Goal: Task Accomplishment & Management: Complete application form

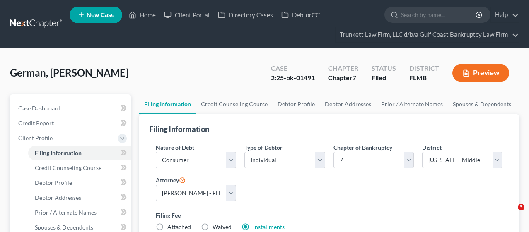
select select "1"
select select "0"
select select "15"
select select "0"
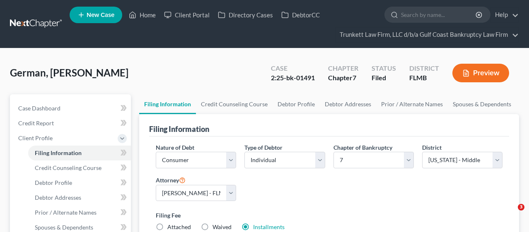
select select "9"
click at [142, 12] on link "Home" at bounding box center [142, 14] width 35 height 15
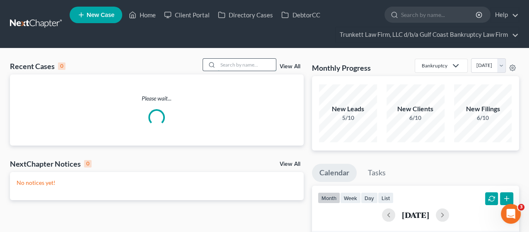
click at [239, 65] on input "search" at bounding box center [247, 65] width 58 height 12
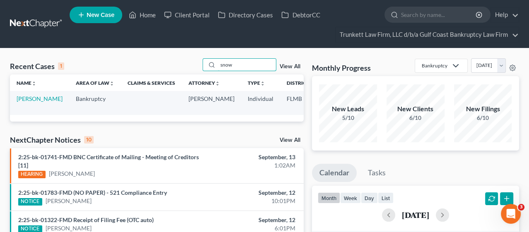
type input "snow"
click at [29, 102] on link "[PERSON_NAME]" at bounding box center [40, 98] width 46 height 7
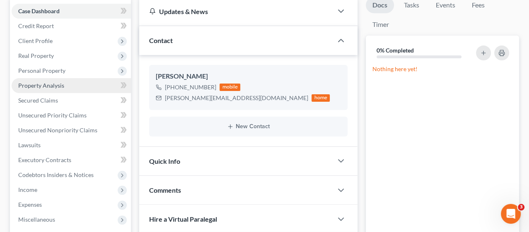
scroll to position [267, 0]
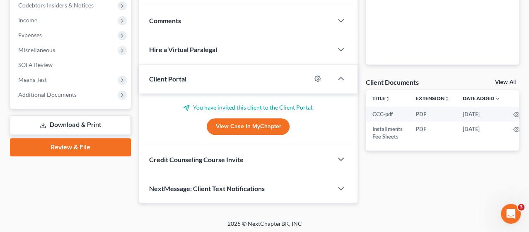
drag, startPoint x: 40, startPoint y: 90, endPoint x: 47, endPoint y: 109, distance: 20.3
click at [40, 91] on span "Additional Documents" at bounding box center [47, 94] width 58 height 7
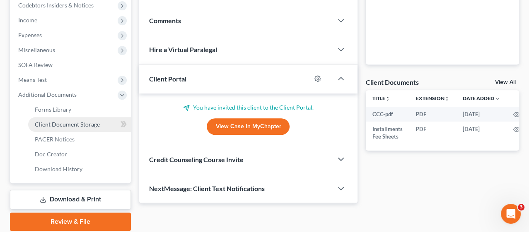
click at [62, 126] on span "Client Document Storage" at bounding box center [67, 124] width 65 height 7
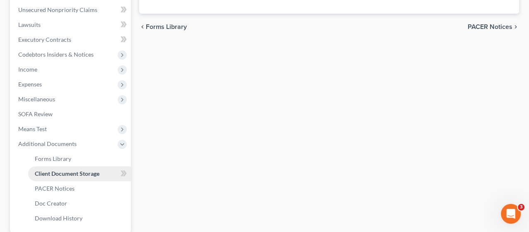
select select "4"
select select "9"
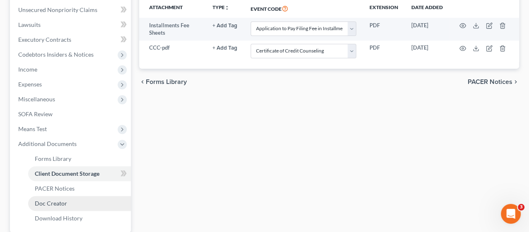
scroll to position [295, 0]
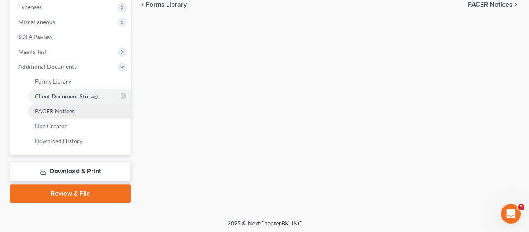
click at [60, 112] on span "PACER Notices" at bounding box center [55, 111] width 40 height 7
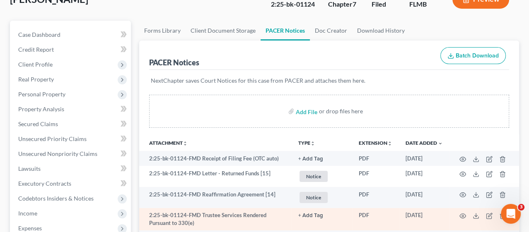
scroll to position [92, 0]
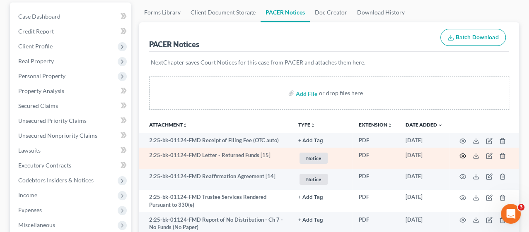
click at [463, 154] on icon "button" at bounding box center [462, 156] width 7 height 7
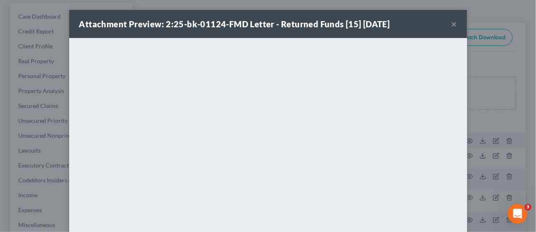
click at [451, 24] on button "×" at bounding box center [454, 24] width 6 height 10
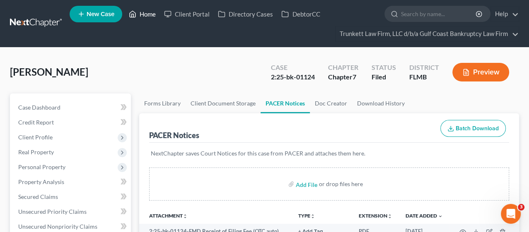
scroll to position [0, 0]
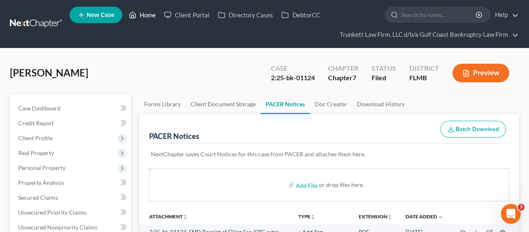
click at [143, 16] on link "Home" at bounding box center [142, 14] width 35 height 15
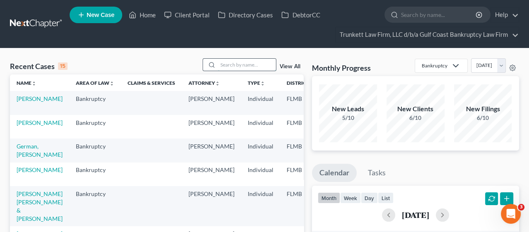
click at [243, 65] on input "search" at bounding box center [247, 65] width 58 height 12
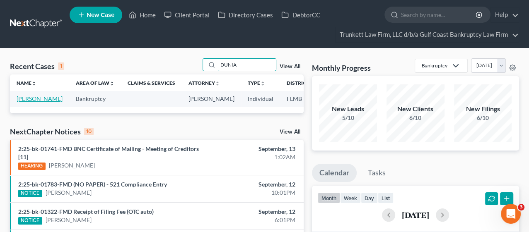
type input "DUNIA"
click at [24, 102] on link "[PERSON_NAME]" at bounding box center [40, 98] width 46 height 7
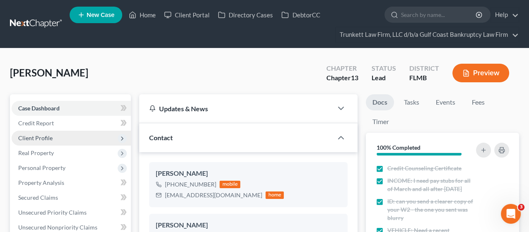
click at [49, 137] on span "Client Profile" at bounding box center [35, 138] width 34 height 7
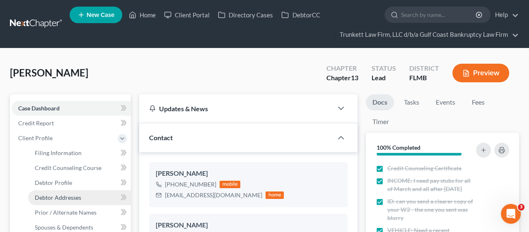
click at [49, 193] on link "Debtor Addresses" at bounding box center [79, 198] width 103 height 15
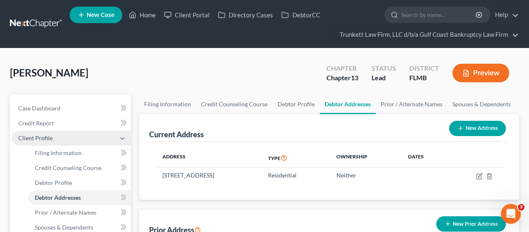
click at [38, 138] on span "Client Profile" at bounding box center [35, 138] width 34 height 7
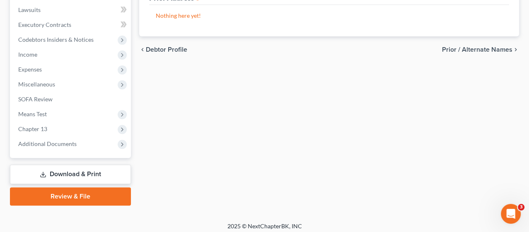
scroll to position [236, 0]
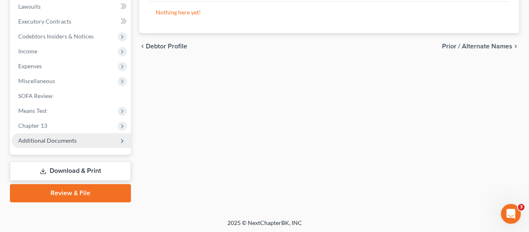
click at [42, 142] on span "Additional Documents" at bounding box center [47, 140] width 58 height 7
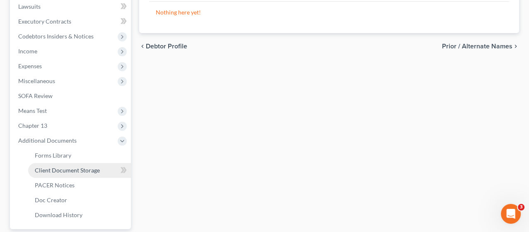
click at [52, 170] on span "Client Document Storage" at bounding box center [67, 170] width 65 height 7
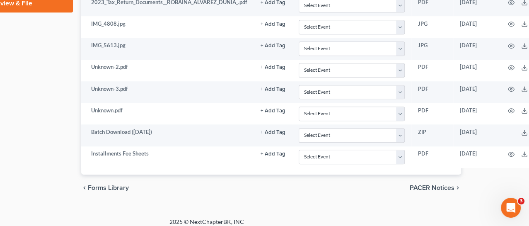
scroll to position [501, 63]
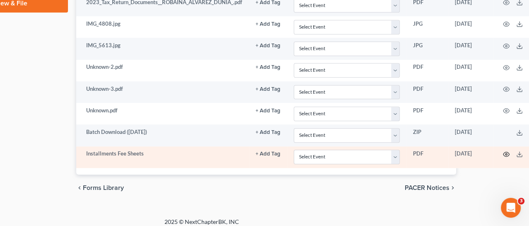
click at [504, 151] on icon "button" at bounding box center [506, 154] width 7 height 7
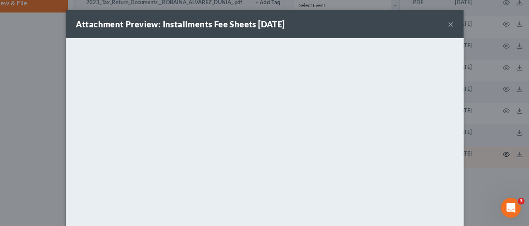
scroll to position [494, 63]
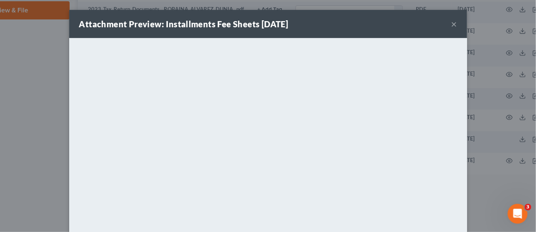
click at [451, 22] on button "×" at bounding box center [454, 24] width 6 height 10
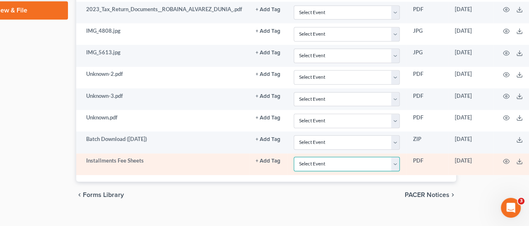
click at [396, 159] on select "Select Event 20 Largest Unsecured Creditors Amended Chapter 13 Plan Amended Cre…" at bounding box center [347, 164] width 106 height 14
click at [294, 157] on select "Select Event 20 Largest Unsecured Creditors Amended Chapter 13 Plan Amended Cre…" at bounding box center [347, 164] width 106 height 14
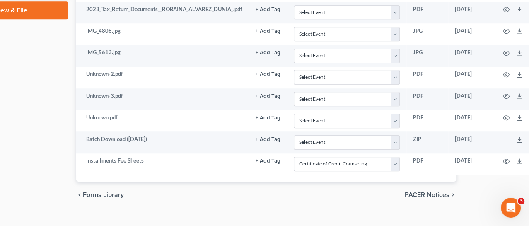
click at [350, 197] on div "chevron_left Forms Library PACER Notices chevron_right" at bounding box center [266, 194] width 380 height 27
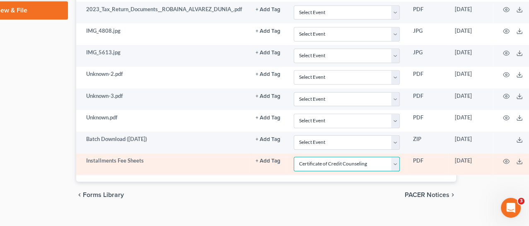
click at [393, 159] on select "Select Event 20 Largest Unsecured Creditors Amended Chapter 13 Plan Amended Cre…" at bounding box center [347, 164] width 106 height 14
select select "4"
click at [294, 157] on select "Select Event 20 Largest Unsecured Creditors Amended Chapter 13 Plan Amended Cre…" at bounding box center [347, 164] width 106 height 14
click at [505, 158] on icon "button" at bounding box center [506, 161] width 7 height 7
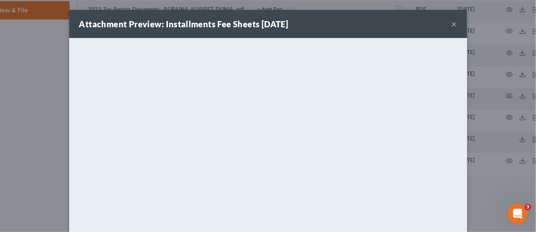
click at [451, 24] on button "×" at bounding box center [454, 24] width 6 height 10
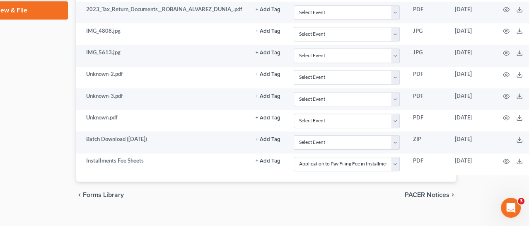
click at [335, 196] on div "chevron_left Forms Library PACER Notices chevron_right" at bounding box center [266, 194] width 380 height 27
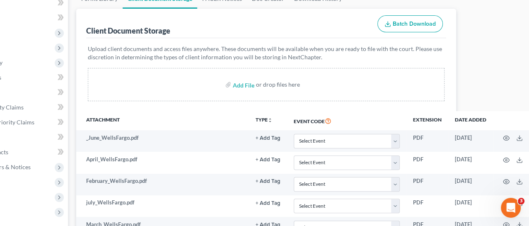
scroll to position [34, 63]
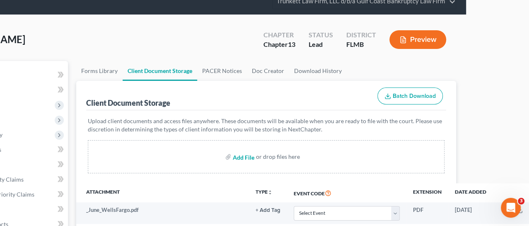
click at [244, 155] on input "file" at bounding box center [243, 156] width 20 height 15
type input "C:\fakepath\CCC.pdf"
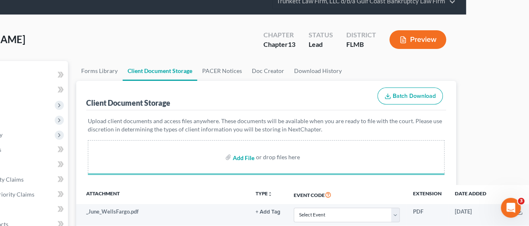
select select "4"
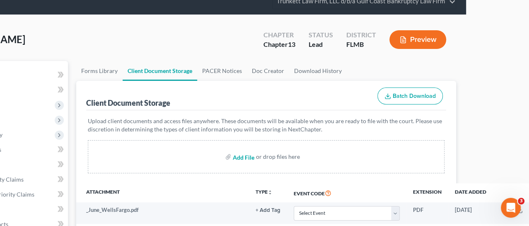
click at [249, 157] on input "file" at bounding box center [243, 156] width 20 height 15
type input "C:\fakepath\PLAN.pdf"
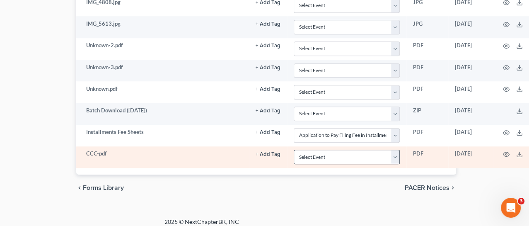
select select "4"
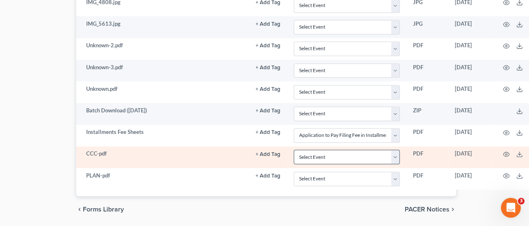
scroll to position [524, 63]
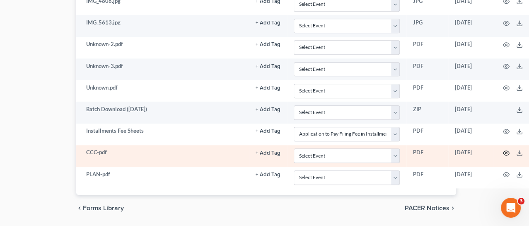
click at [505, 151] on icon "button" at bounding box center [506, 153] width 6 height 5
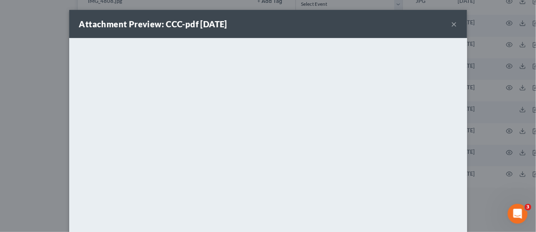
click at [451, 23] on button "×" at bounding box center [454, 24] width 6 height 10
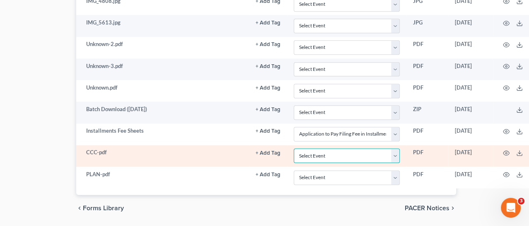
click at [397, 149] on select "Select Event 20 Largest Unsecured Creditors Amended Chapter 13 Plan Amended Cre…" at bounding box center [347, 155] width 106 height 14
select select "9"
click at [294, 148] on select "Select Event 20 Largest Unsecured Creditors Amended Chapter 13 Plan Amended Cre…" at bounding box center [347, 155] width 106 height 14
click at [505, 150] on icon "button" at bounding box center [506, 153] width 7 height 7
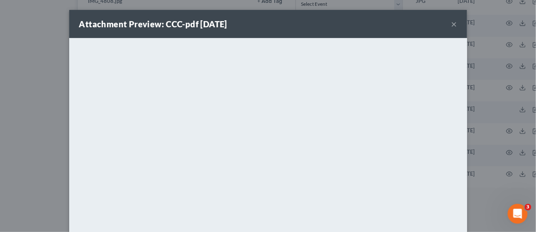
click at [451, 19] on button "×" at bounding box center [454, 24] width 6 height 10
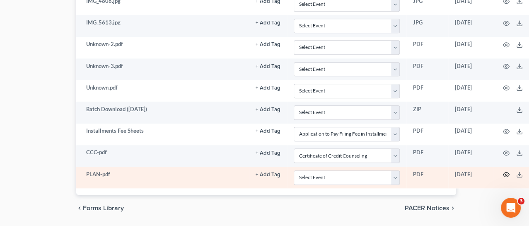
click at [508, 172] on icon "button" at bounding box center [506, 174] width 6 height 5
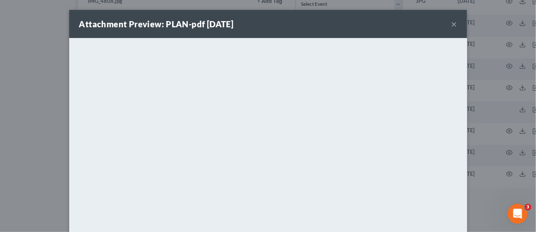
click at [452, 22] on button "×" at bounding box center [454, 24] width 6 height 10
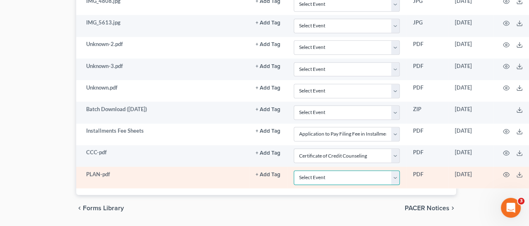
click at [394, 172] on select "Select Event 20 Largest Unsecured Creditors Amended Chapter 13 Plan Amended Cre…" at bounding box center [347, 177] width 106 height 14
click at [395, 171] on select "Select Event 20 Largest Unsecured Creditors Amended Chapter 13 Plan Amended Cre…" at bounding box center [347, 177] width 106 height 14
select select "12"
click at [294, 170] on select "Select Event 20 Largest Unsecured Creditors Amended Chapter 13 Plan Amended Cre…" at bounding box center [347, 177] width 106 height 14
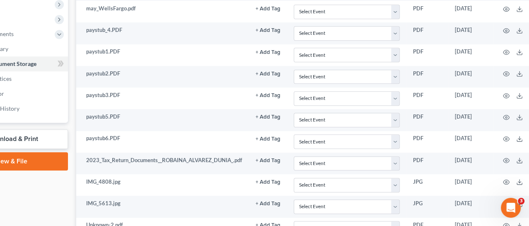
scroll to position [340, 63]
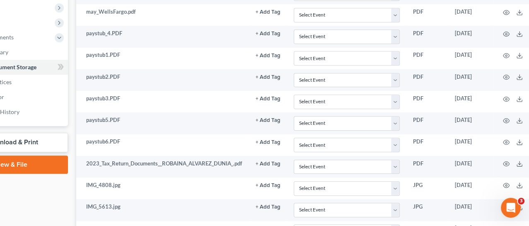
click at [8, 141] on link "Download & Print" at bounding box center [7, 142] width 121 height 19
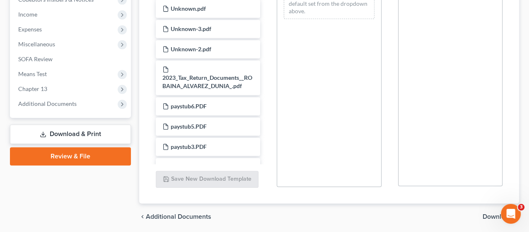
scroll to position [276, 0]
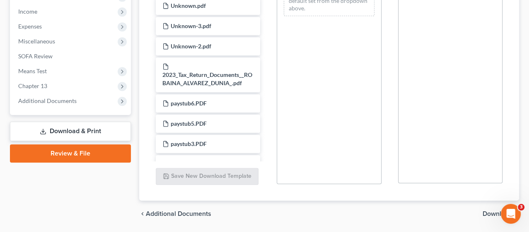
click at [83, 127] on link "Download & Print" at bounding box center [70, 131] width 121 height 19
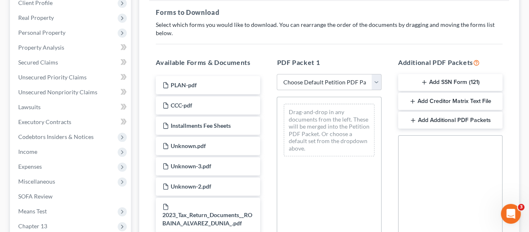
scroll to position [0, 0]
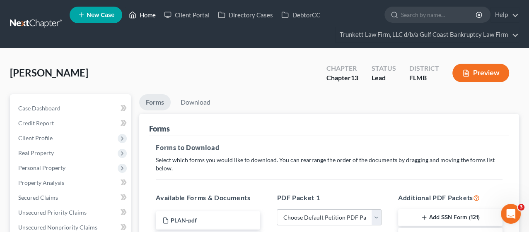
click at [147, 12] on link "Home" at bounding box center [142, 14] width 35 height 15
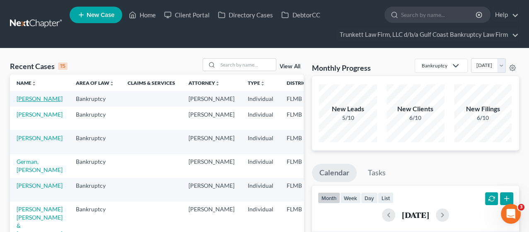
click at [29, 99] on link "[PERSON_NAME]" at bounding box center [40, 98] width 46 height 7
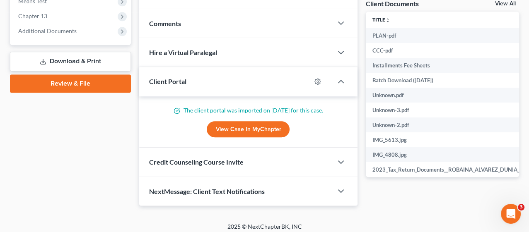
scroll to position [348, 0]
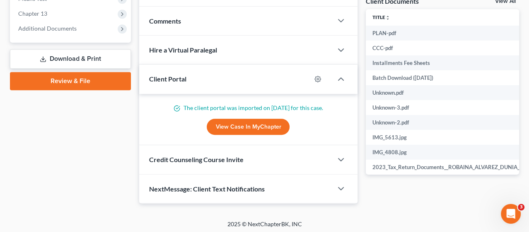
click at [60, 56] on link "Download & Print" at bounding box center [70, 58] width 121 height 19
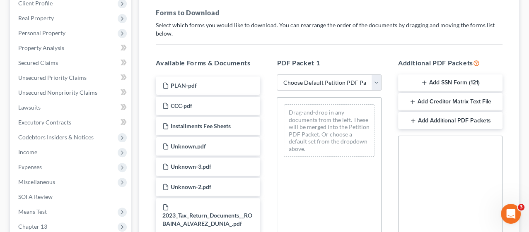
scroll to position [138, 0]
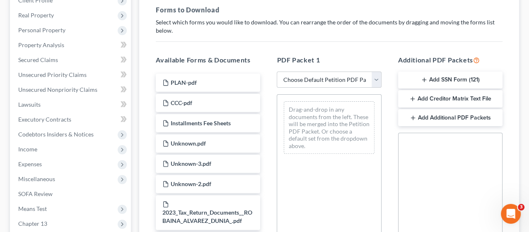
click at [467, 80] on button "Add SSN Form (121)" at bounding box center [450, 80] width 104 height 17
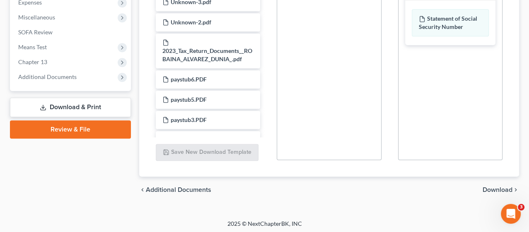
scroll to position [301, 0]
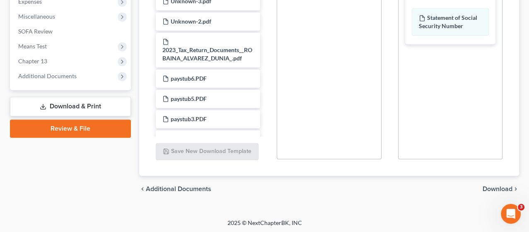
click at [492, 188] on span "Download" at bounding box center [498, 189] width 30 height 7
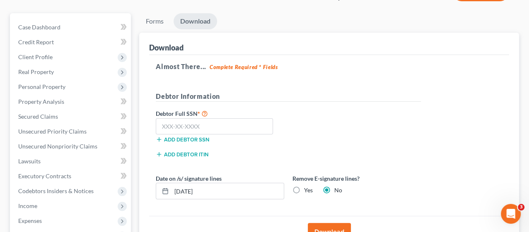
scroll to position [98, 0]
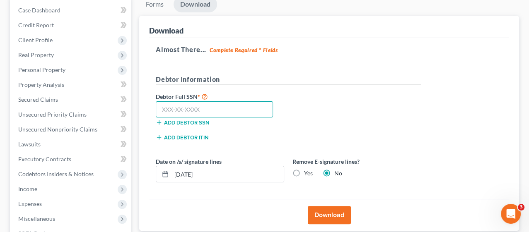
click at [201, 106] on input "text" at bounding box center [214, 109] width 117 height 17
type input "594-89-9142"
click at [219, 173] on input "[DATE]" at bounding box center [227, 175] width 112 height 16
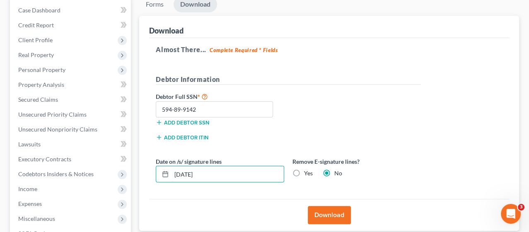
type input "[DATE]"
click at [266, 199] on div "Download" at bounding box center [329, 215] width 360 height 32
click at [336, 215] on button "Download" at bounding box center [329, 215] width 43 height 18
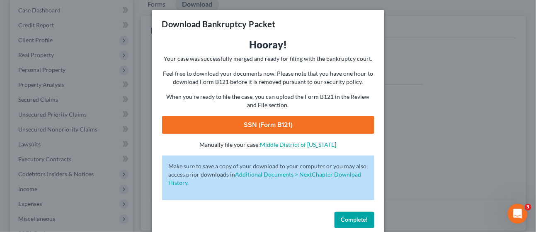
click at [236, 125] on link "SSN (Form B121)" at bounding box center [268, 125] width 212 height 18
click at [354, 222] on span "Complete!" at bounding box center [354, 220] width 27 height 7
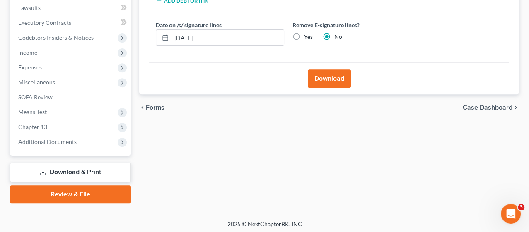
scroll to position [236, 0]
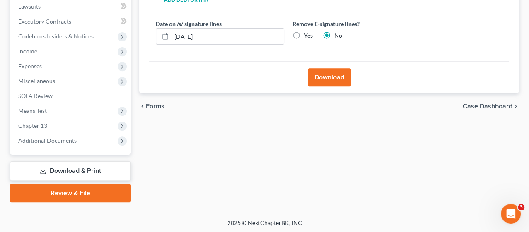
click at [55, 191] on link "Review & File" at bounding box center [70, 193] width 121 height 18
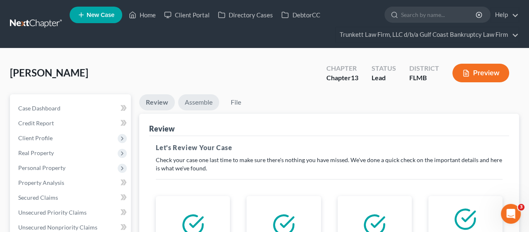
click at [200, 103] on link "Assemble" at bounding box center [198, 102] width 41 height 16
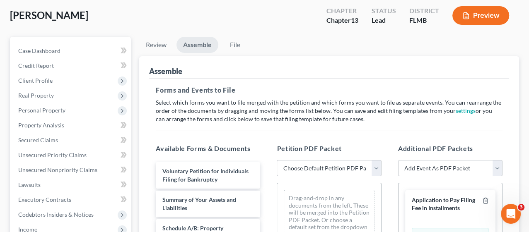
scroll to position [92, 0]
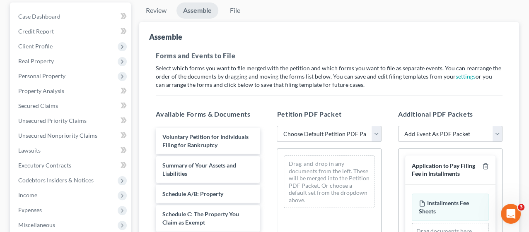
click at [376, 135] on select "Choose Default Petition PDF Packet Complete Bankruptcy Petition (all forms and …" at bounding box center [329, 134] width 104 height 17
select select "0"
click at [277, 126] on select "Choose Default Petition PDF Packet Complete Bankruptcy Petition (all forms and …" at bounding box center [329, 134] width 104 height 17
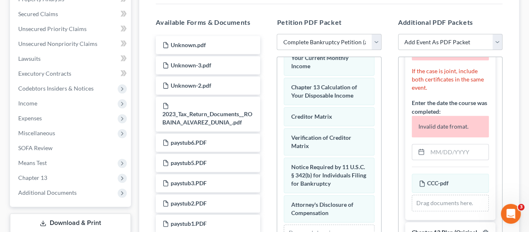
scroll to position [184, 0]
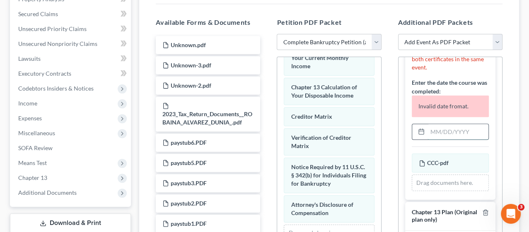
click at [435, 140] on input "text" at bounding box center [457, 132] width 61 height 16
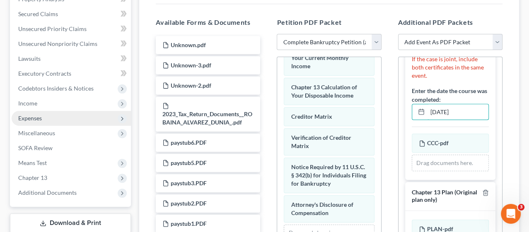
type input "[DATE]"
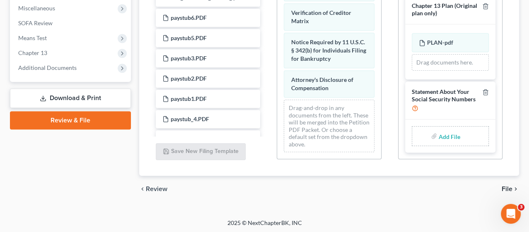
scroll to position [205, 0]
click at [446, 133] on input "file" at bounding box center [449, 136] width 20 height 15
type input "C:\fakepath\STATEMENT OF SOCIAL SECURITY.pdf"
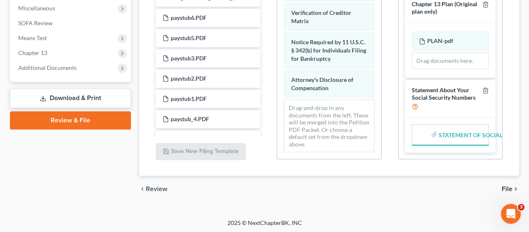
scroll to position [202, 0]
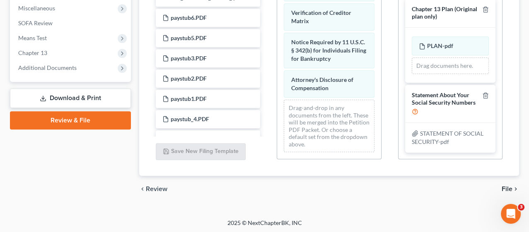
click at [508, 187] on span "File" at bounding box center [507, 189] width 11 height 7
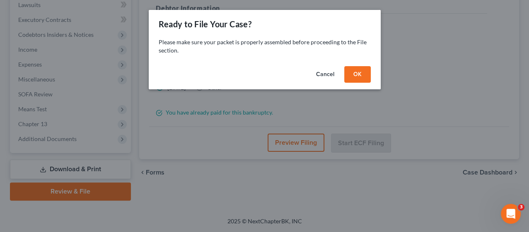
scroll to position [236, 0]
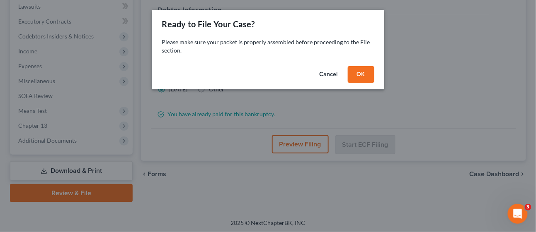
click at [363, 75] on button "OK" at bounding box center [361, 74] width 27 height 17
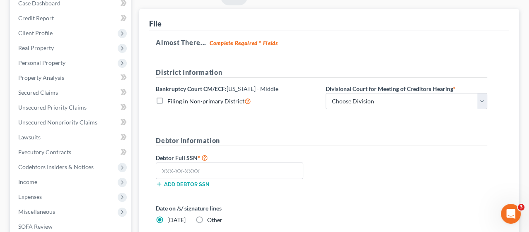
scroll to position [98, 0]
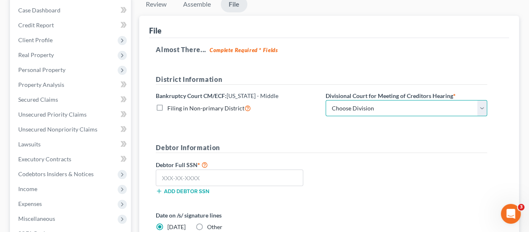
click at [364, 103] on select "Choose Division [GEOGRAPHIC_DATA][PERSON_NAME] [GEOGRAPHIC_DATA] [GEOGRAPHIC_DA…" at bounding box center [407, 108] width 162 height 17
select select "0"
click at [326, 100] on select "Choose Division [GEOGRAPHIC_DATA][PERSON_NAME] [GEOGRAPHIC_DATA] [GEOGRAPHIC_DA…" at bounding box center [407, 108] width 162 height 17
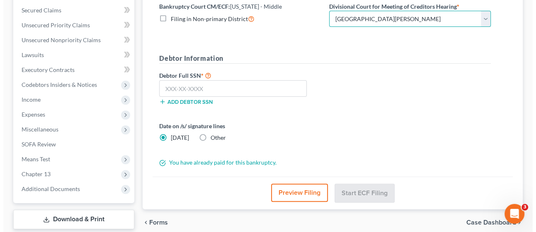
scroll to position [190, 0]
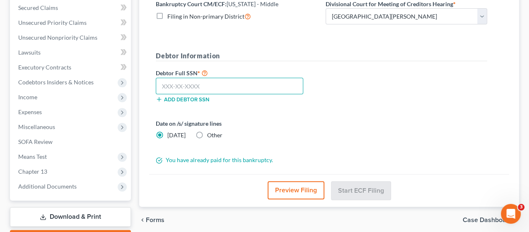
click at [202, 82] on input "text" at bounding box center [229, 86] width 147 height 17
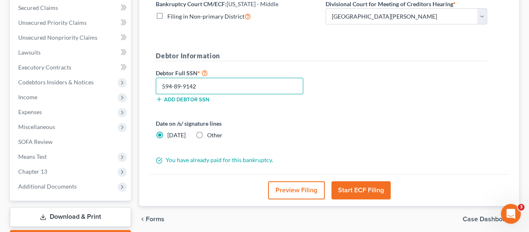
type input "594-89-9142"
click at [207, 131] on label "Other" at bounding box center [214, 135] width 15 height 8
click at [210, 131] on input "Other" at bounding box center [212, 133] width 5 height 5
radio input "true"
radio input "false"
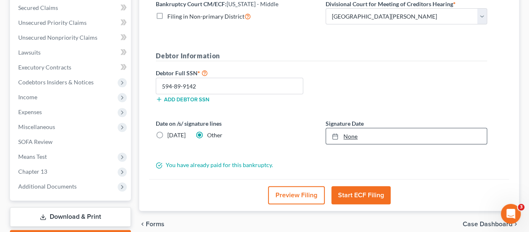
type input "[DATE]"
click at [384, 134] on link "None" at bounding box center [406, 136] width 161 height 16
click at [293, 151] on form "District Information Bankruptcy Court CM/ECF: [US_STATE] - Middle Filing in Non…" at bounding box center [321, 76] width 331 height 187
click at [291, 191] on button "Preview Filing" at bounding box center [296, 195] width 57 height 18
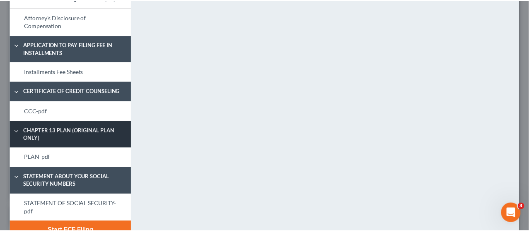
scroll to position [493, 0]
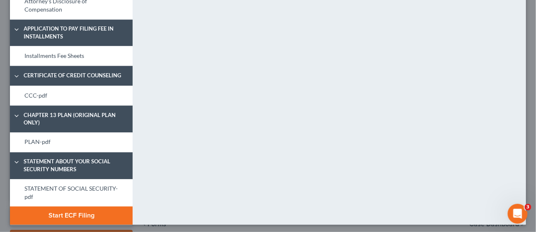
click at [73, 213] on button "Start ECF Filing" at bounding box center [71, 216] width 123 height 18
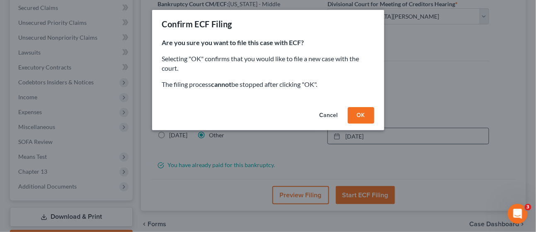
click at [360, 113] on button "OK" at bounding box center [361, 115] width 27 height 17
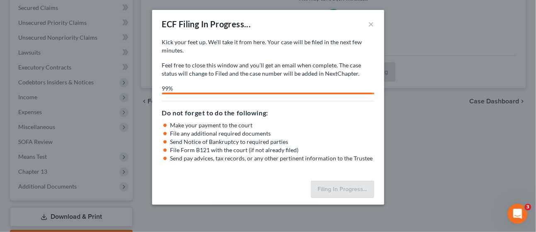
select select "0"
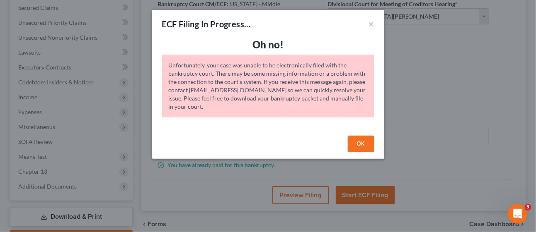
click at [361, 147] on button "OK" at bounding box center [361, 144] width 27 height 17
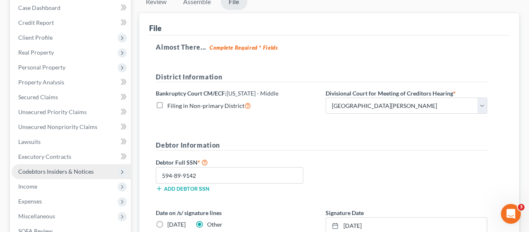
scroll to position [98, 0]
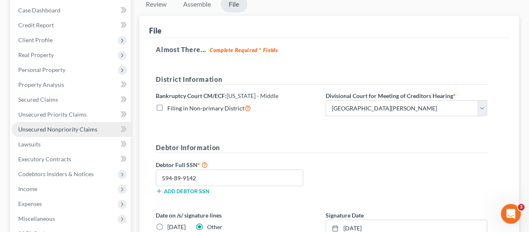
click at [56, 128] on span "Unsecured Nonpriority Claims" at bounding box center [57, 129] width 79 height 7
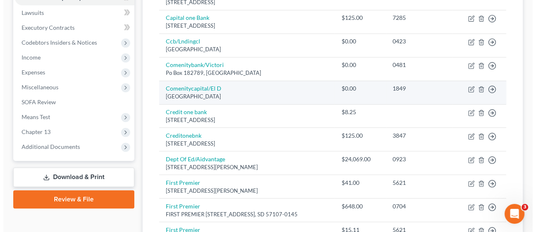
scroll to position [276, 0]
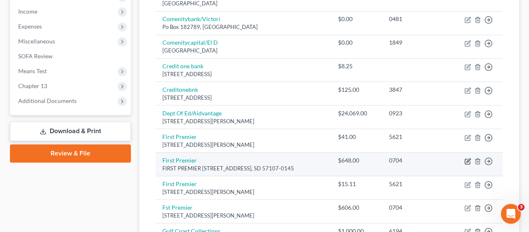
click at [466, 158] on icon "button" at bounding box center [467, 161] width 7 height 7
select select "43"
select select "2"
select select "0"
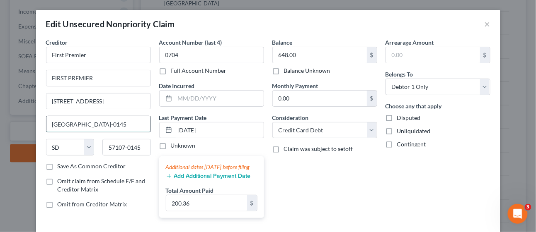
drag, startPoint x: 79, startPoint y: 122, endPoint x: 134, endPoint y: 126, distance: 55.6
click at [134, 126] on input "[GEOGRAPHIC_DATA]-0145" at bounding box center [98, 124] width 104 height 16
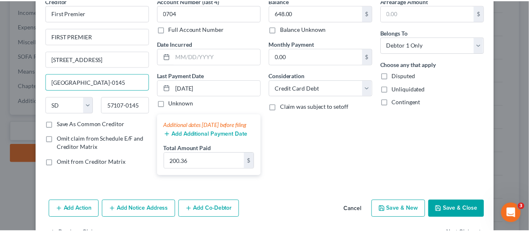
scroll to position [75, 0]
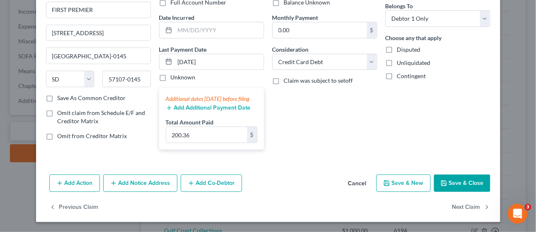
click at [354, 184] on button "Cancel" at bounding box center [356, 184] width 31 height 17
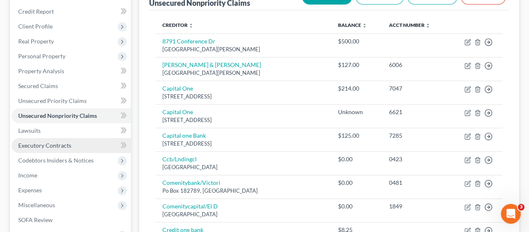
scroll to position [138, 0]
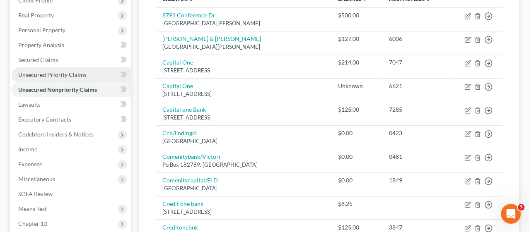
click at [46, 75] on span "Unsecured Priority Claims" at bounding box center [52, 74] width 68 height 7
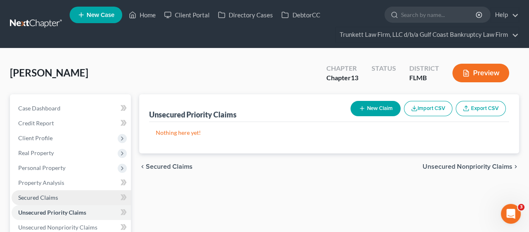
click at [43, 200] on span "Secured Claims" at bounding box center [38, 197] width 40 height 7
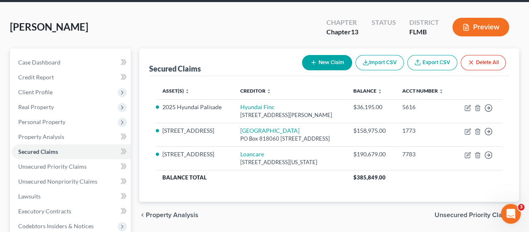
scroll to position [6, 0]
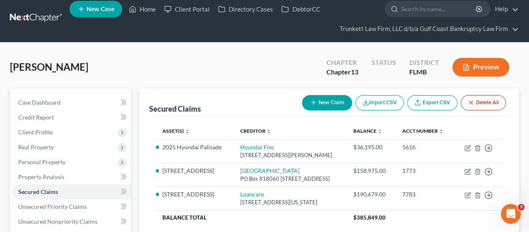
click at [241, 59] on div "[PERSON_NAME] Upgraded Chapter Chapter 13 Status District FLMB Preview" at bounding box center [264, 71] width 509 height 36
click at [54, 129] on span "Client Profile" at bounding box center [71, 132] width 119 height 15
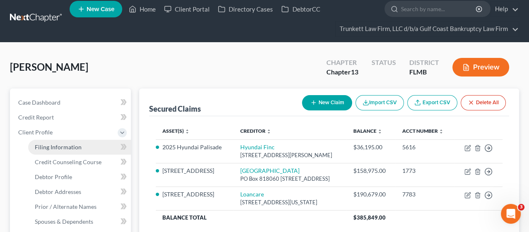
click at [60, 144] on span "Filing Information" at bounding box center [58, 147] width 47 height 7
select select "1"
select select "0"
select select "3"
select select "15"
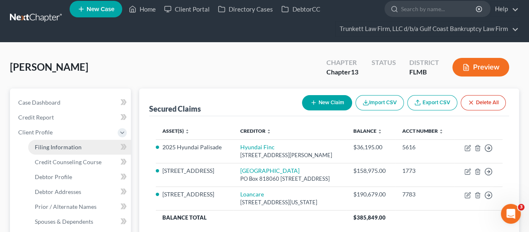
select select "0"
select select "9"
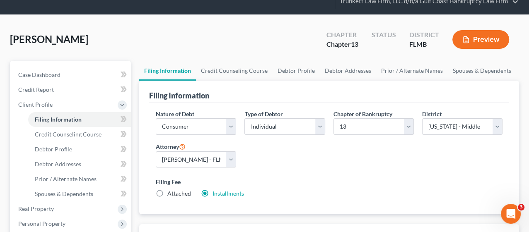
scroll to position [46, 0]
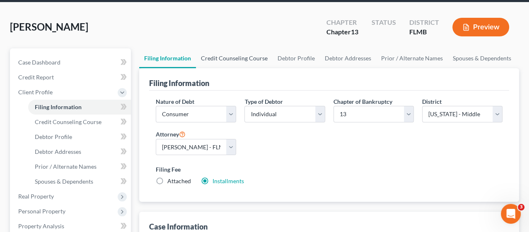
click at [246, 58] on link "Credit Counseling Course" at bounding box center [234, 58] width 77 height 20
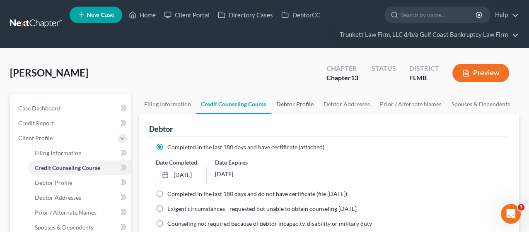
click at [290, 104] on link "Debtor Profile" at bounding box center [294, 104] width 47 height 20
select select "0"
select select "2"
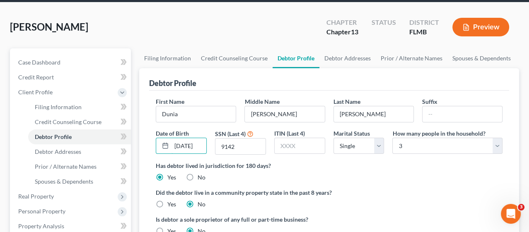
scroll to position [0, 5]
drag, startPoint x: 180, startPoint y: 145, endPoint x: 207, endPoint y: 147, distance: 27.0
click at [207, 147] on div "Date of Birth [DEMOGRAPHIC_DATA]" at bounding box center [181, 142] width 59 height 26
click at [368, 185] on ng-include "First Name Dunia Middle Name [PERSON_NAME] Last Name [PERSON_NAME] Date of Birt…" at bounding box center [329, 169] width 347 height 145
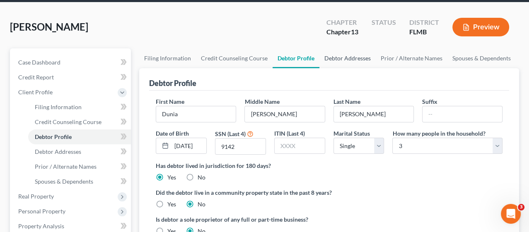
click at [333, 58] on link "Debtor Addresses" at bounding box center [347, 58] width 56 height 20
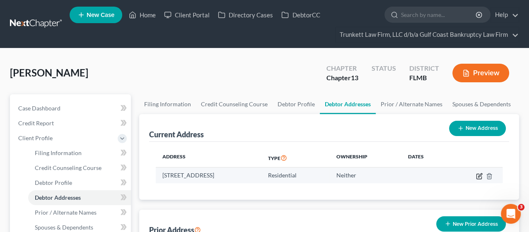
click at [477, 174] on icon "button" at bounding box center [479, 176] width 7 height 7
select select "9"
select select "34"
select select "0"
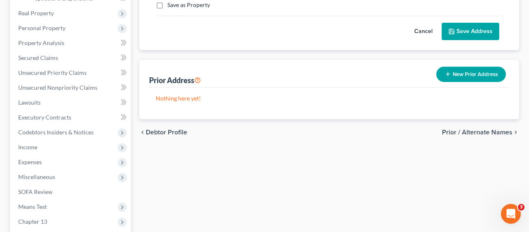
scroll to position [230, 0]
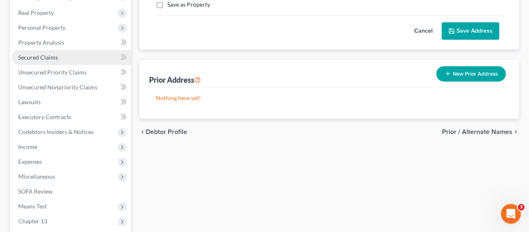
click at [45, 56] on span "Secured Claims" at bounding box center [38, 57] width 40 height 7
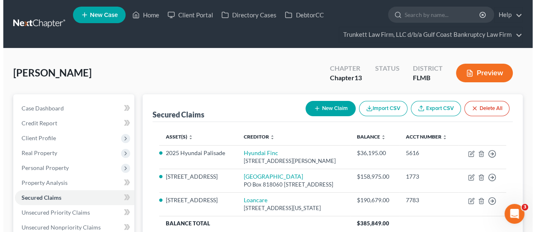
scroll to position [46, 0]
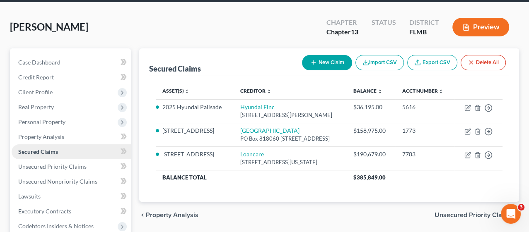
click at [42, 148] on span "Secured Claims" at bounding box center [38, 151] width 40 height 7
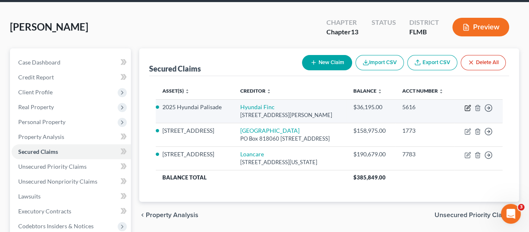
click at [466, 111] on icon "button" at bounding box center [467, 108] width 7 height 7
select select "4"
select select "2"
select select "0"
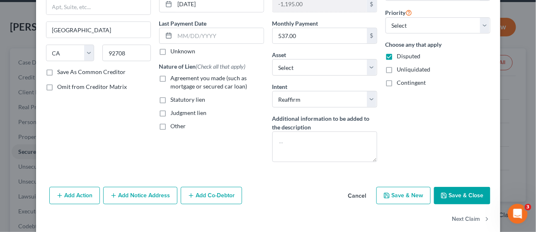
scroll to position [105, 0]
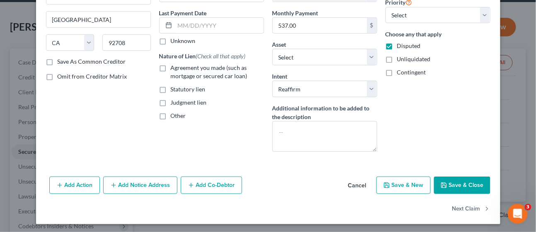
click at [459, 182] on button "Save & Close" at bounding box center [462, 185] width 56 height 17
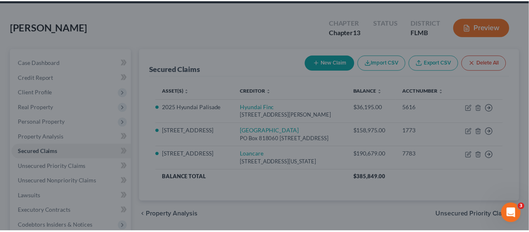
scroll to position [0, 0]
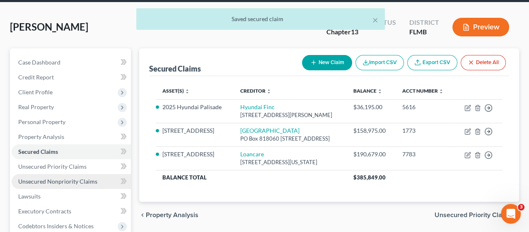
drag, startPoint x: 40, startPoint y: 179, endPoint x: 49, endPoint y: 177, distance: 9.3
click at [40, 179] on span "Unsecured Nonpriority Claims" at bounding box center [57, 181] width 79 height 7
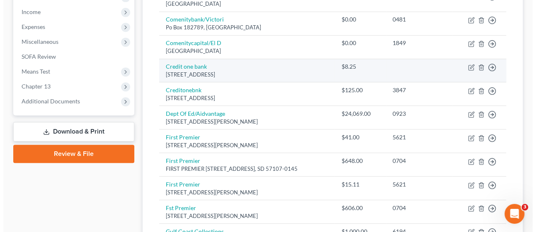
scroll to position [276, 0]
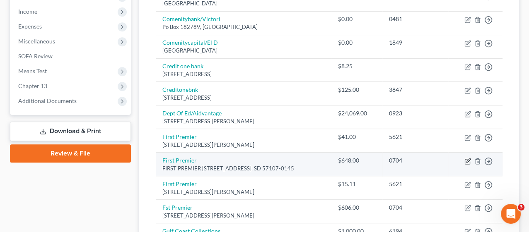
click at [467, 159] on icon "button" at bounding box center [468, 161] width 4 height 4
select select "43"
select select "2"
select select "0"
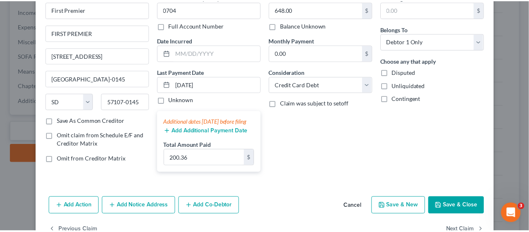
scroll to position [75, 0]
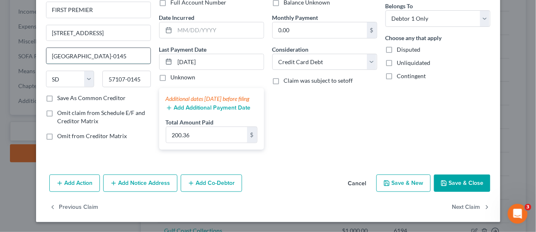
click at [91, 48] on input "[GEOGRAPHIC_DATA]-0145" at bounding box center [98, 56] width 104 height 16
drag, startPoint x: 74, startPoint y: 48, endPoint x: 125, endPoint y: 43, distance: 51.2
click at [125, 48] on input "[GEOGRAPHIC_DATA]-0145" at bounding box center [98, 56] width 104 height 16
type input "[GEOGRAPHIC_DATA]"
click at [467, 183] on button "Save & Close" at bounding box center [462, 183] width 56 height 17
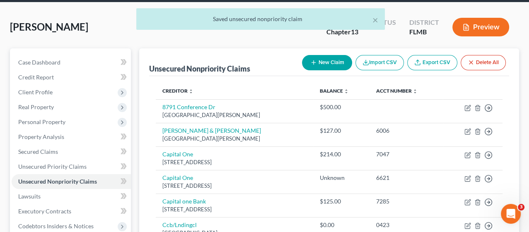
scroll to position [0, 0]
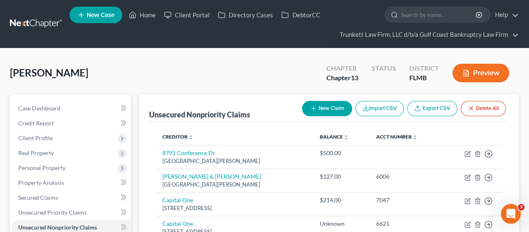
click at [293, 31] on ul "New Case Home Client Portal Directory Cases DebtorCC - No Result - See all resu…" at bounding box center [294, 24] width 449 height 40
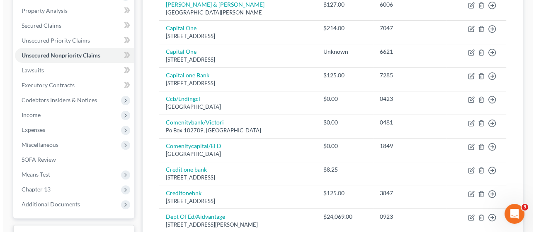
scroll to position [184, 0]
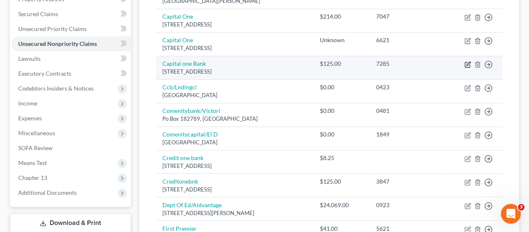
click at [467, 64] on icon "button" at bounding box center [467, 64] width 7 height 7
select select "46"
select select "2"
select select "0"
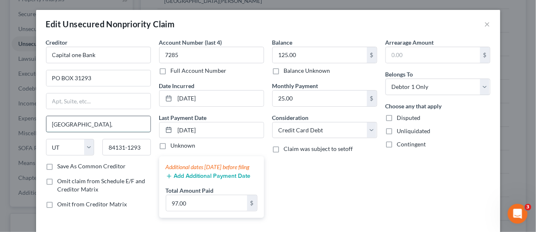
click at [99, 121] on input "[GEOGRAPHIC_DATA]," at bounding box center [98, 124] width 104 height 16
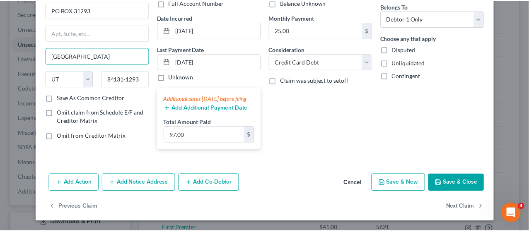
scroll to position [75, 0]
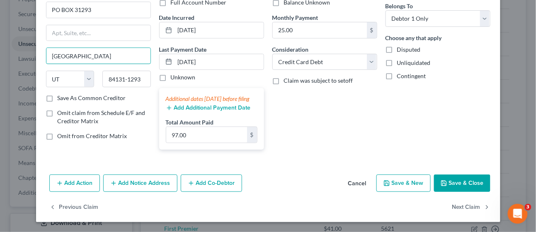
type input "[GEOGRAPHIC_DATA]"
click at [455, 188] on button "Save & Close" at bounding box center [462, 183] width 56 height 17
type input "0"
